Goal: Find specific page/section: Find specific page/section

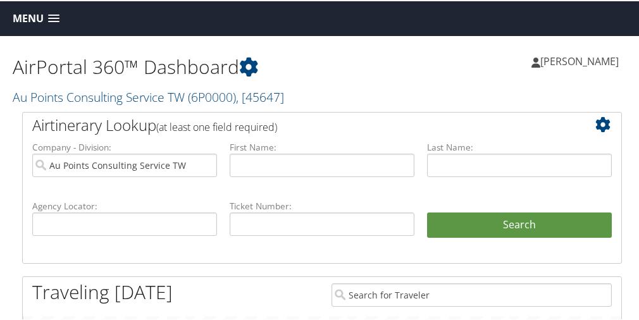
click at [49, 21] on span at bounding box center [53, 17] width 11 height 9
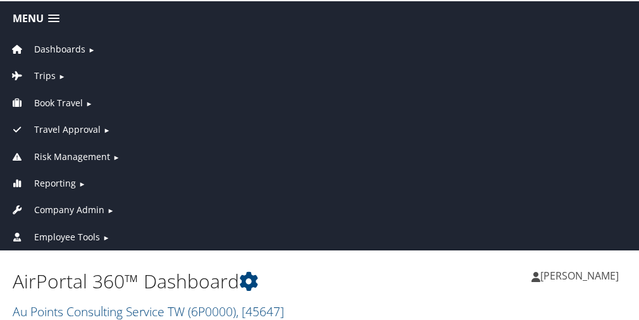
click at [73, 45] on span "Dashboards" at bounding box center [59, 48] width 51 height 14
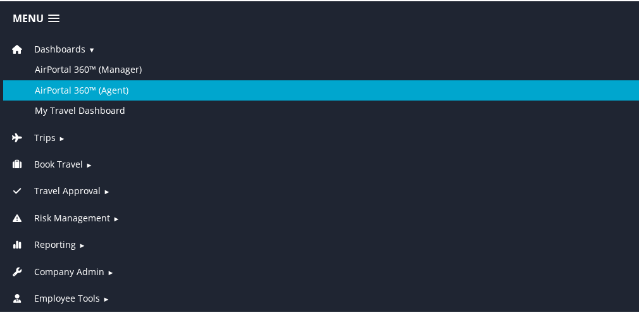
click at [85, 83] on link "AirPortal 360™ (Agent)" at bounding box center [321, 89] width 637 height 20
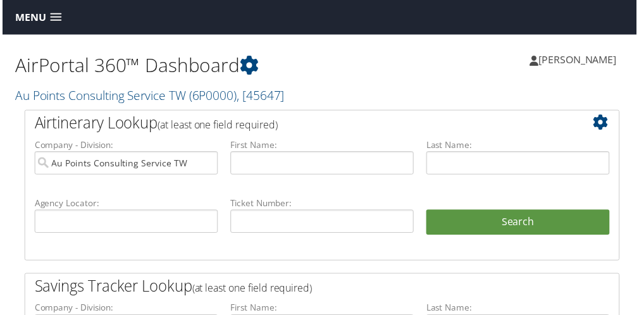
click at [56, 8] on link "Menu" at bounding box center [35, 17] width 59 height 21
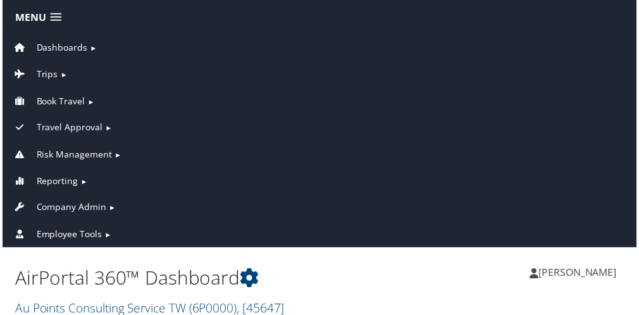
click at [62, 45] on span "Dashboards" at bounding box center [59, 48] width 51 height 14
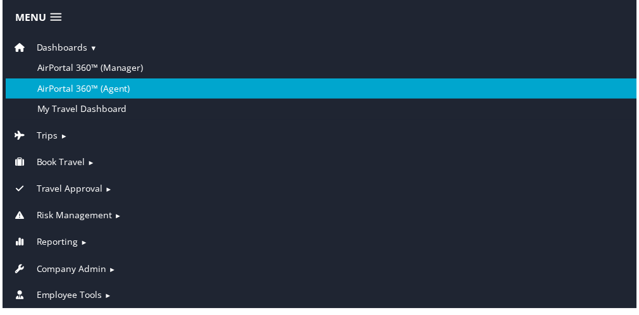
click at [73, 85] on link "AirPortal 360™ (Agent)" at bounding box center [321, 89] width 637 height 20
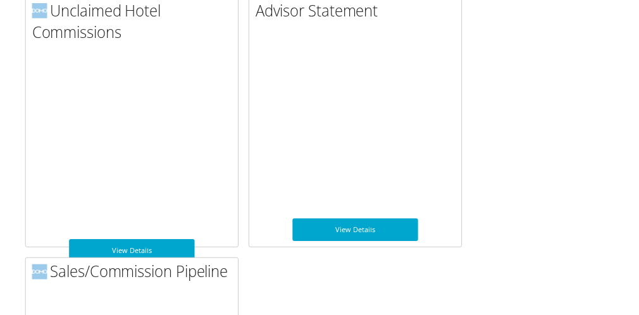
scroll to position [1577, 0]
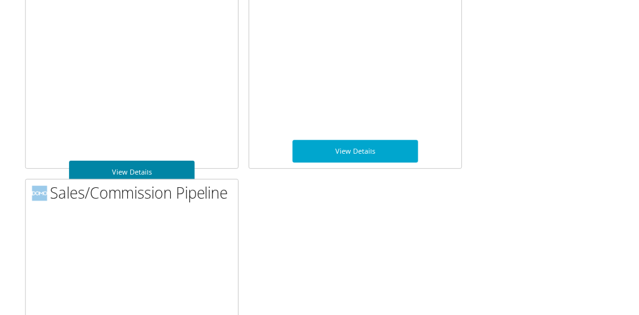
click at [123, 171] on link "View Details" at bounding box center [130, 173] width 126 height 23
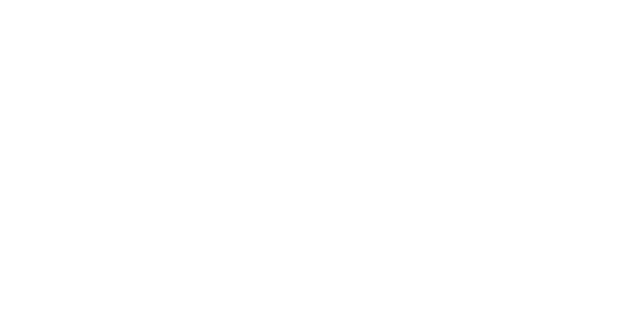
scroll to position [190, 0]
